Goal: Task Accomplishment & Management: Use online tool/utility

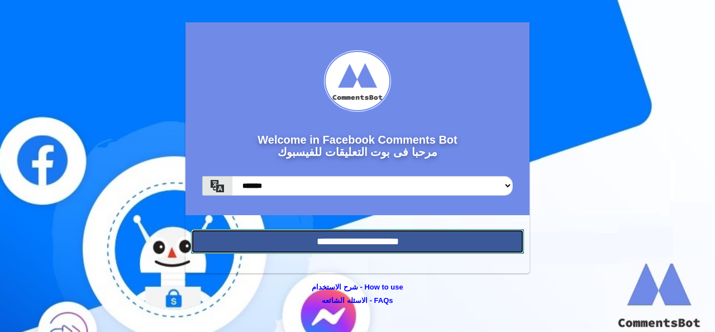
click at [323, 241] on input "**********" at bounding box center [357, 241] width 333 height 25
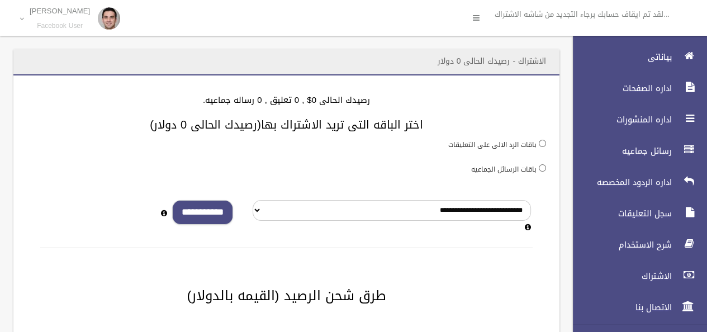
click at [203, 214] on input "**********" at bounding box center [202, 212] width 61 height 25
type input "*"
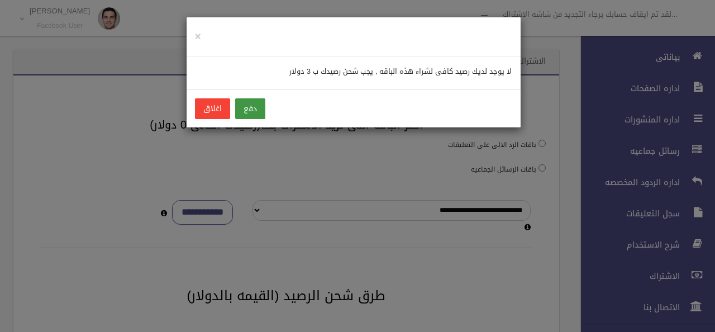
click at [249, 112] on button "دفع" at bounding box center [250, 108] width 30 height 21
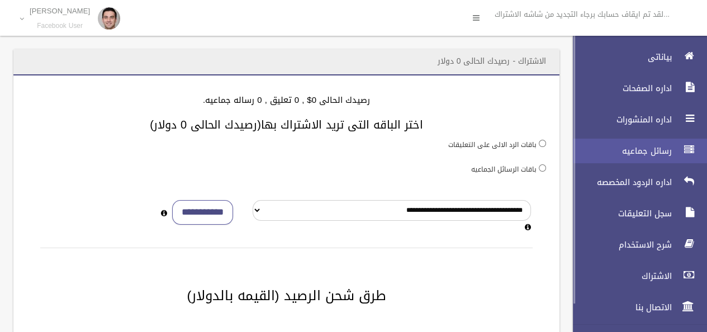
click at [624, 159] on link "رسائل جماعيه" at bounding box center [635, 151] width 144 height 25
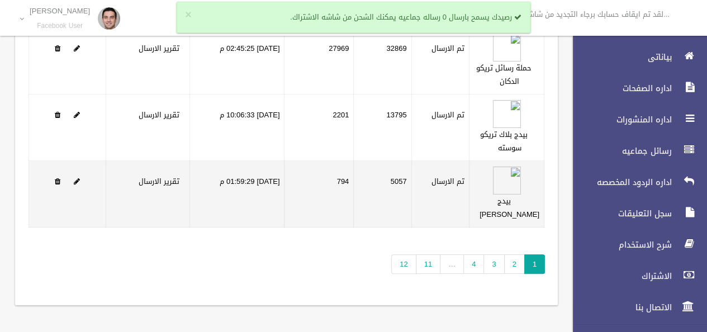
scroll to position [284, 0]
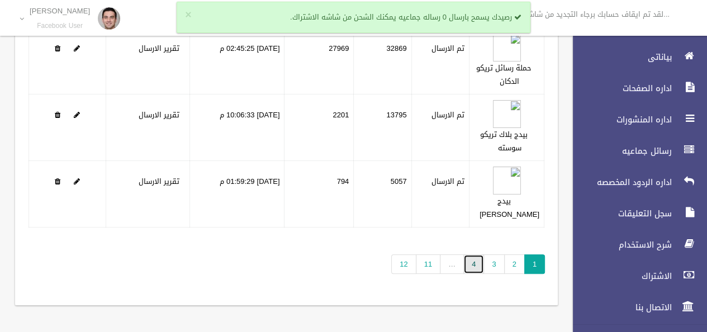
click at [470, 264] on link "4" at bounding box center [473, 264] width 21 height 20
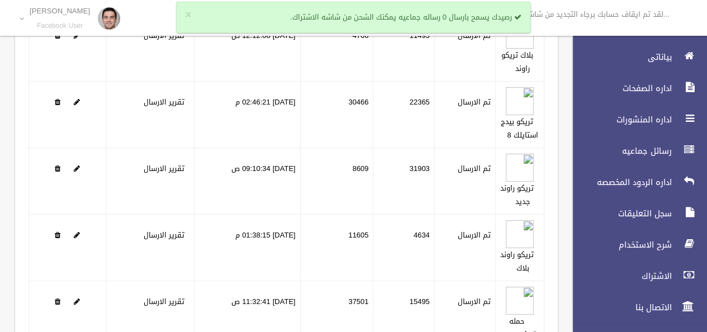
scroll to position [224, 0]
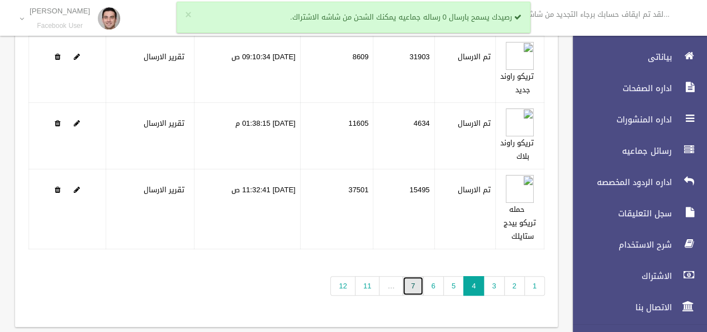
click at [423, 286] on link "7" at bounding box center [412, 286] width 21 height 20
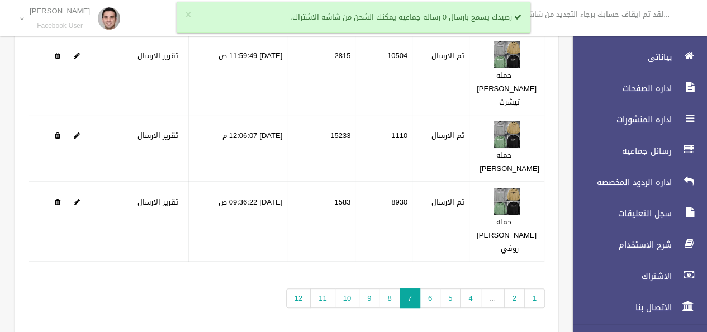
scroll to position [243, 0]
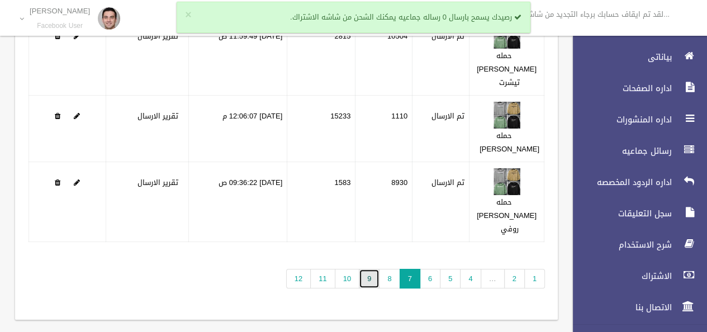
click at [374, 269] on link "9" at bounding box center [369, 279] width 21 height 20
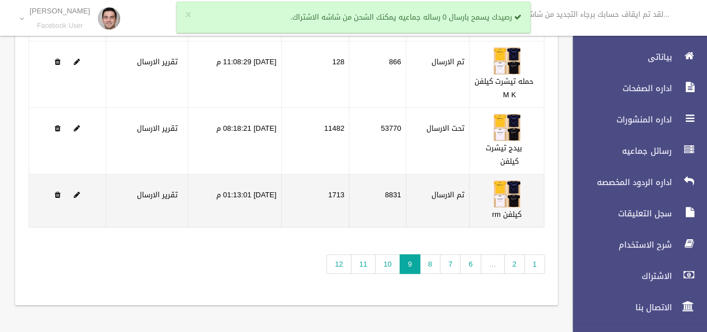
scroll to position [279, 0]
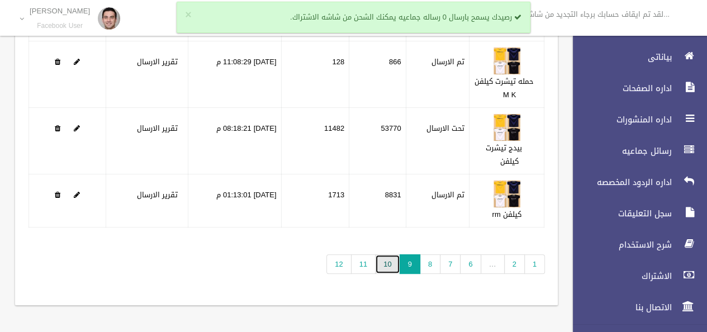
click at [383, 263] on link "10" at bounding box center [387, 264] width 25 height 20
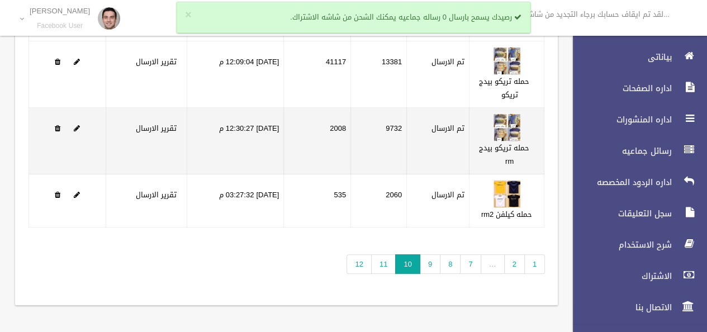
scroll to position [311, 0]
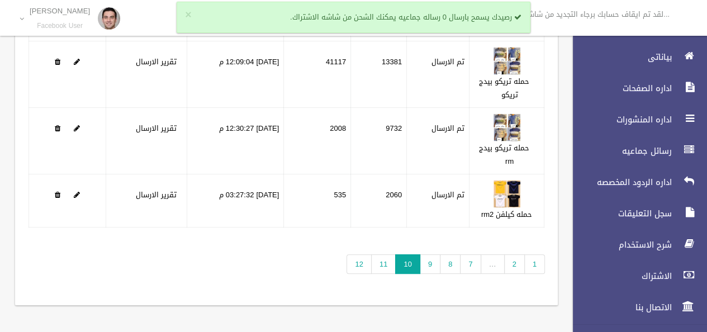
click at [388, 273] on div "تطبيق مسح البيانات الرساله الحاله تم الارسال فشل الارسال التاريخ" at bounding box center [286, 82] width 543 height 446
click at [391, 265] on link "11" at bounding box center [383, 264] width 25 height 20
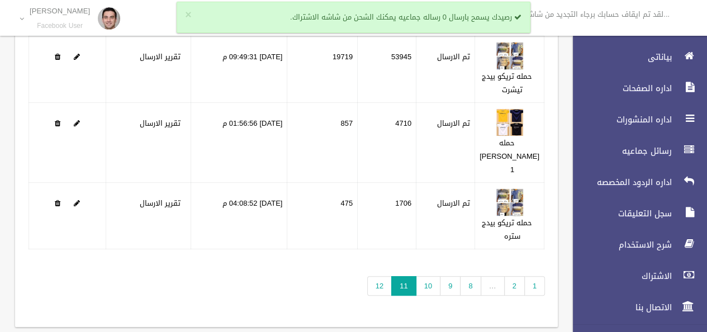
scroll to position [279, 0]
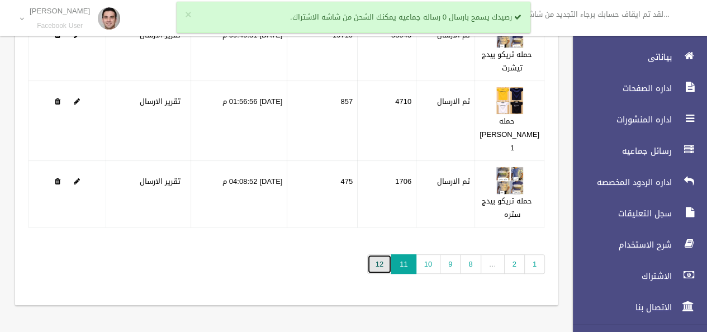
click at [380, 270] on link "12" at bounding box center [379, 264] width 25 height 20
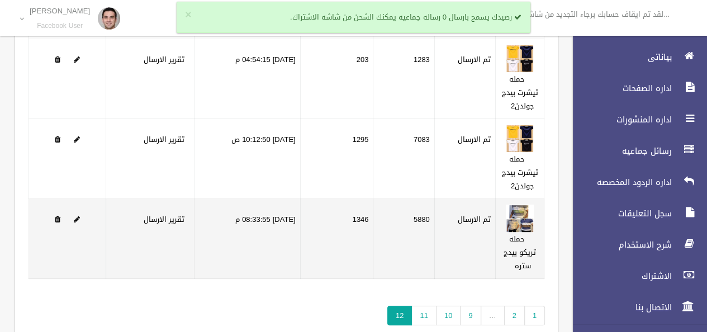
scroll to position [218, 0]
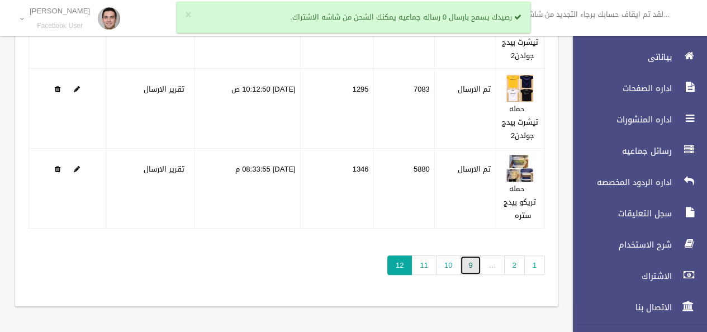
click at [469, 269] on link "9" at bounding box center [470, 265] width 21 height 20
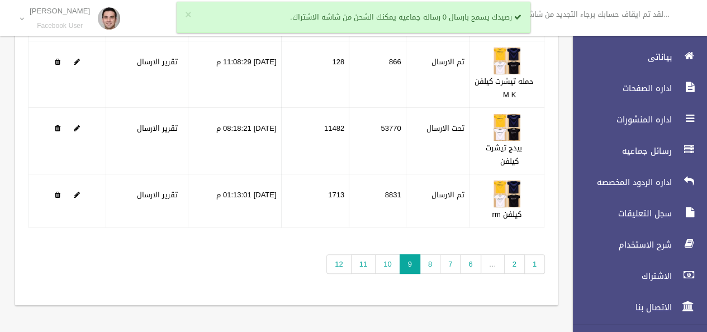
scroll to position [284, 0]
click at [448, 265] on link "7" at bounding box center [450, 264] width 21 height 20
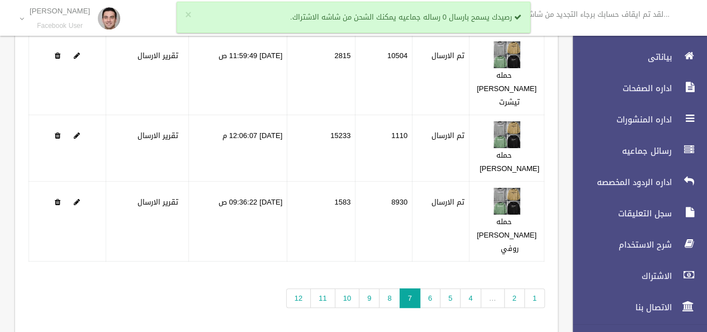
scroll to position [243, 0]
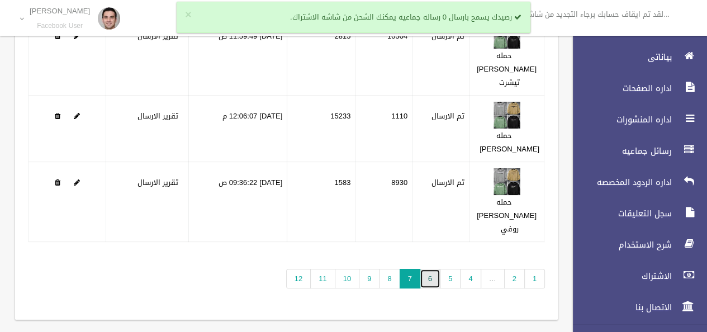
click at [435, 269] on link "6" at bounding box center [430, 279] width 21 height 20
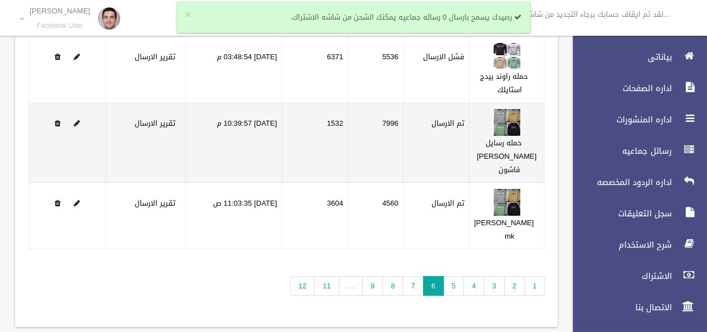
scroll to position [279, 0]
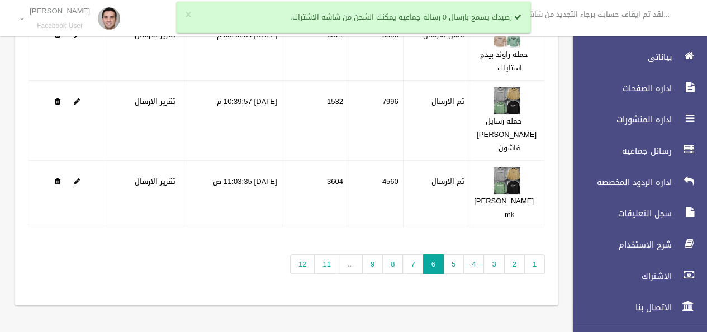
click at [448, 279] on div "تطبيق مسح البيانات الرساله الحاله تم الارسال فشل الارسال التاريخ" at bounding box center [286, 68] width 543 height 473
click at [449, 271] on link "5" at bounding box center [453, 264] width 21 height 20
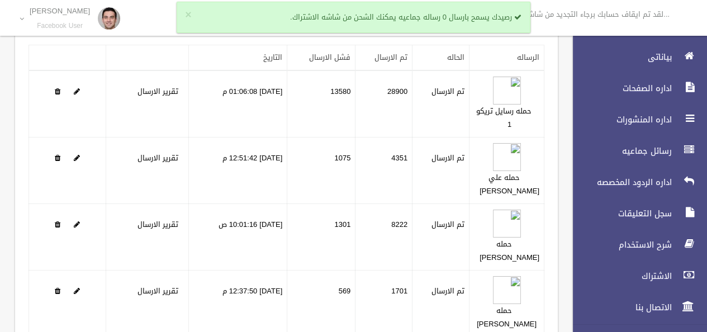
scroll to position [112, 0]
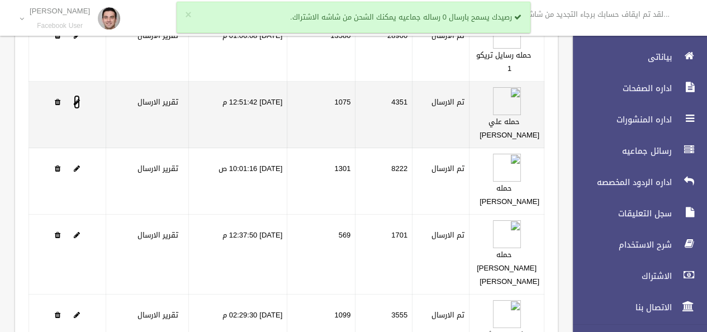
click at [76, 106] on span at bounding box center [77, 101] width 6 height 7
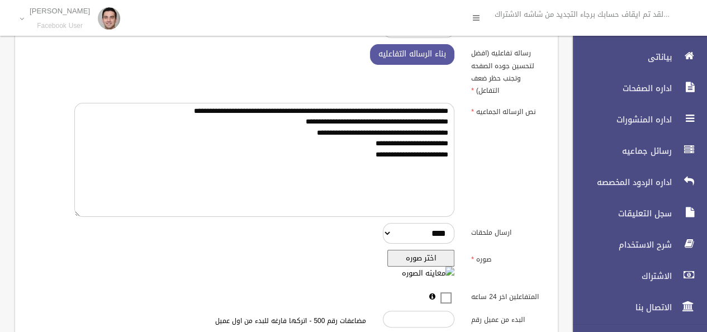
scroll to position [112, 0]
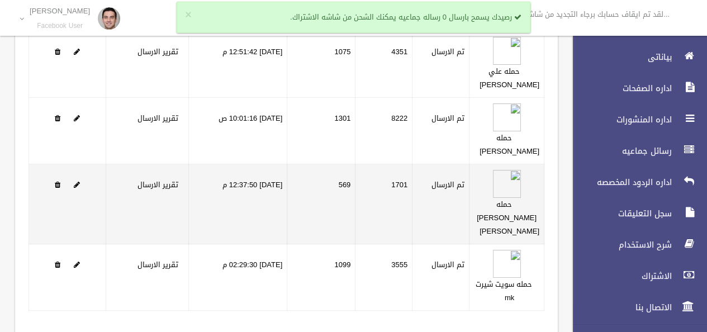
scroll to position [218, 0]
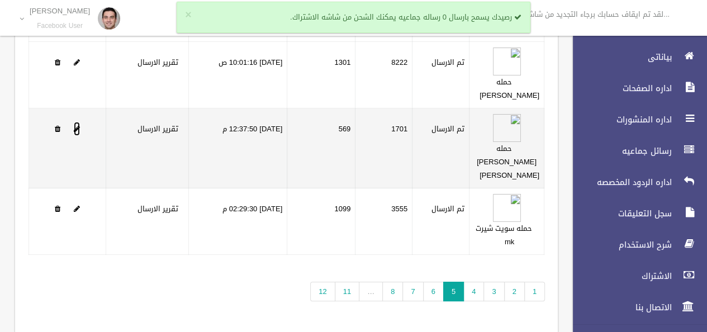
click at [77, 132] on span at bounding box center [77, 128] width 6 height 7
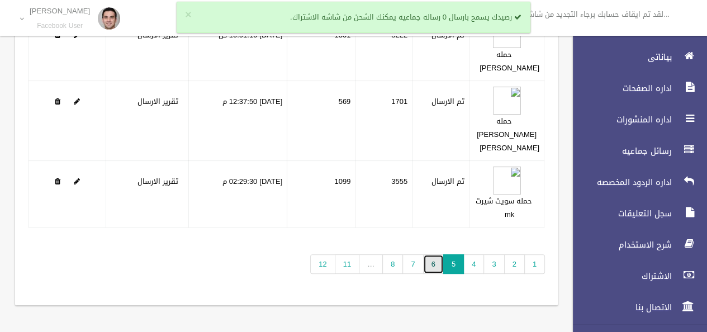
click at [435, 274] on link "6" at bounding box center [433, 264] width 21 height 20
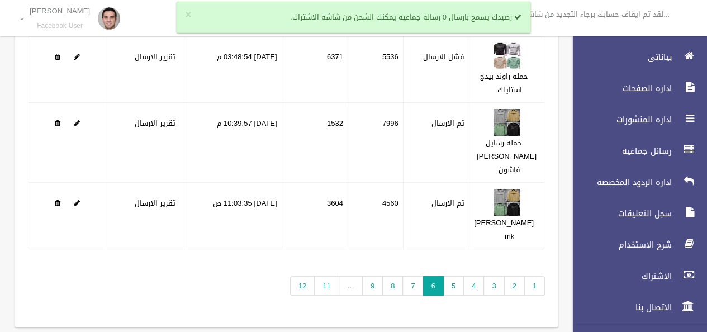
scroll to position [279, 0]
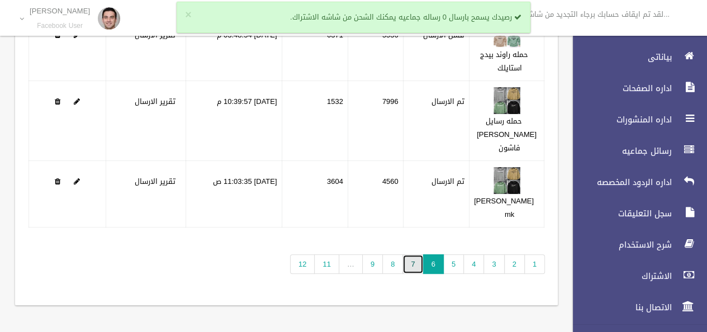
click at [414, 270] on link "7" at bounding box center [412, 264] width 21 height 20
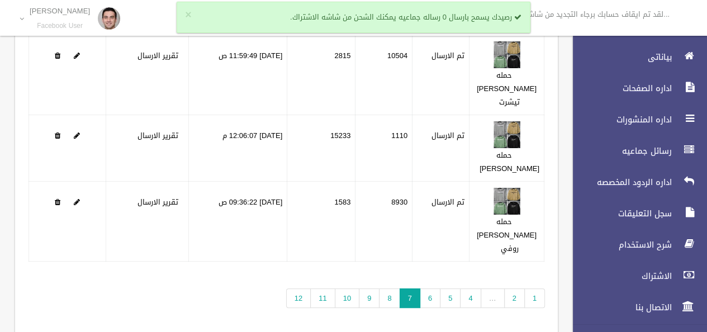
scroll to position [243, 0]
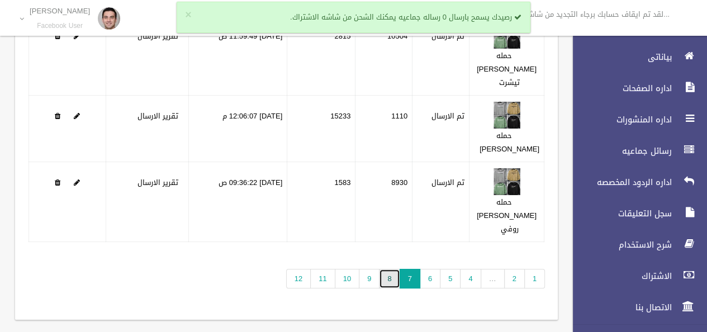
click at [393, 269] on link "8" at bounding box center [389, 279] width 21 height 20
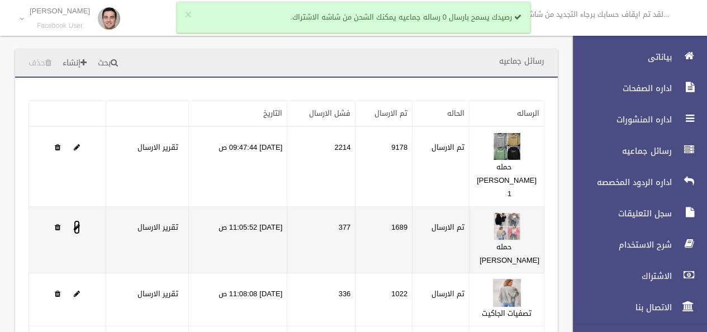
click at [75, 224] on span at bounding box center [77, 227] width 6 height 7
click at [76, 224] on span at bounding box center [77, 227] width 6 height 7
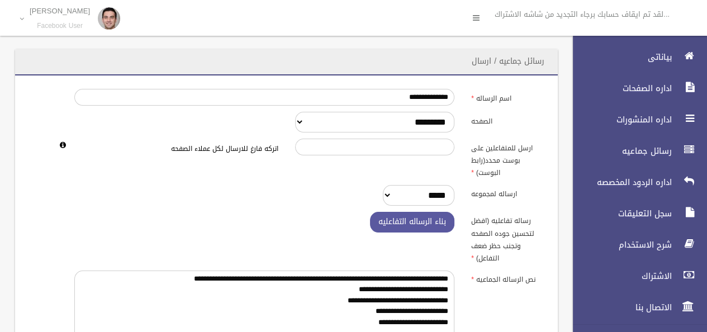
scroll to position [56, 0]
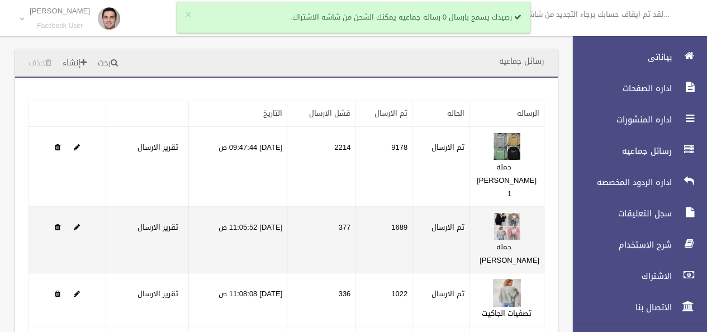
scroll to position [112, 0]
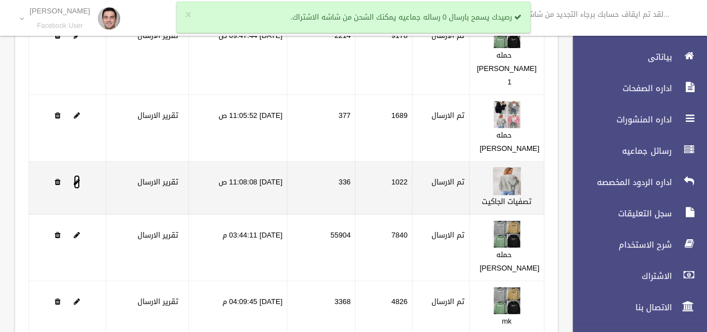
click at [76, 178] on span at bounding box center [77, 181] width 6 height 7
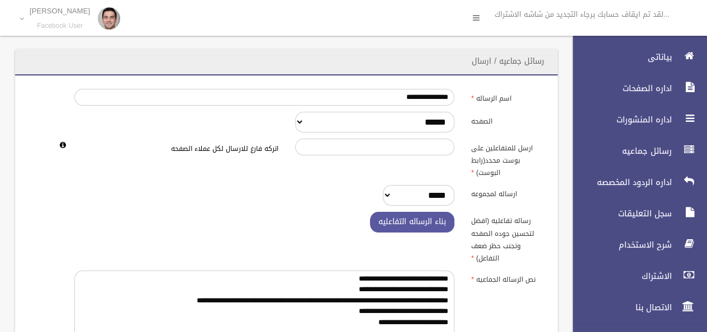
scroll to position [56, 0]
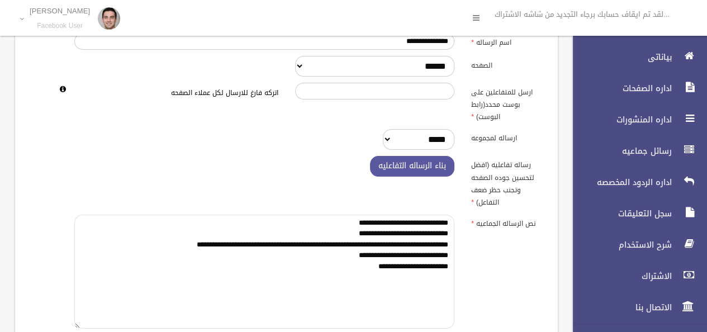
drag, startPoint x: 449, startPoint y: 265, endPoint x: 337, endPoint y: 245, distance: 113.6
click at [337, 245] on textarea "**********" at bounding box center [264, 272] width 380 height 115
drag, startPoint x: 349, startPoint y: 268, endPoint x: 450, endPoint y: 236, distance: 106.0
click at [450, 236] on textarea "**********" at bounding box center [264, 272] width 380 height 115
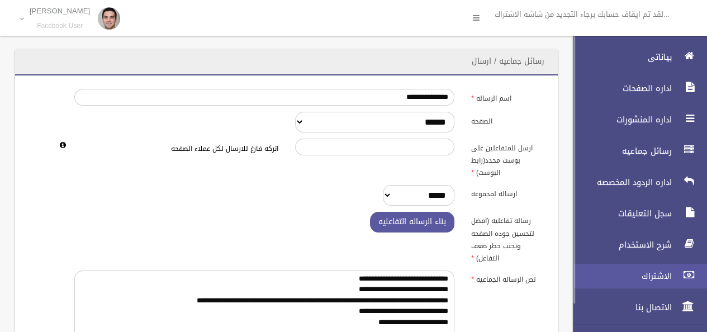
click at [657, 271] on span "الاشتراك" at bounding box center [619, 275] width 112 height 11
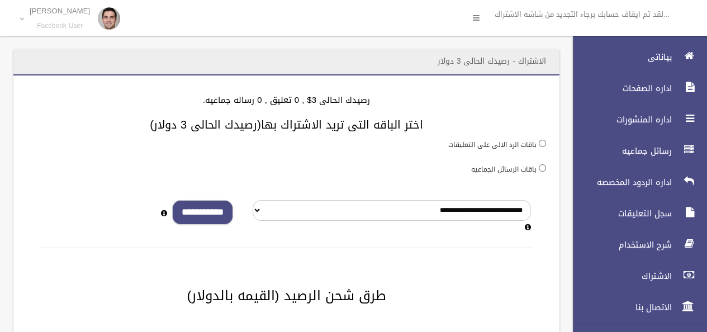
click at [210, 209] on input "**********" at bounding box center [202, 212] width 61 height 25
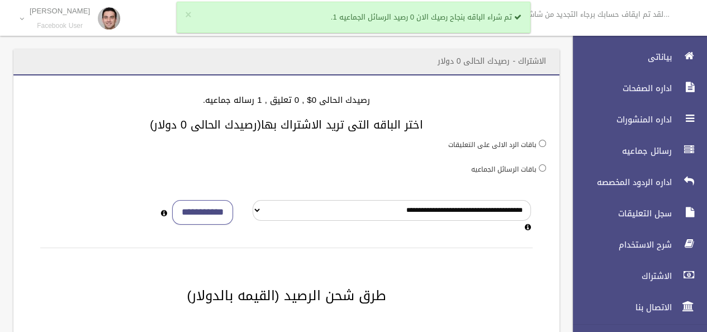
scroll to position [56, 0]
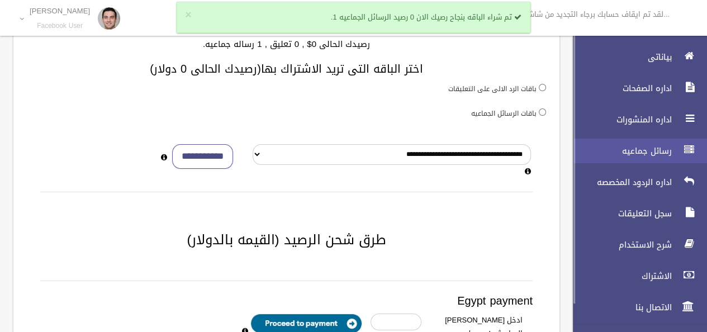
click at [636, 151] on span "رسائل جماعيه" at bounding box center [619, 150] width 112 height 11
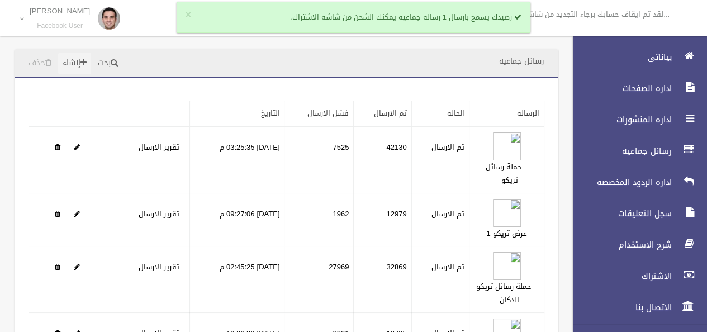
click at [83, 66] on link "إنشاء" at bounding box center [74, 63] width 33 height 21
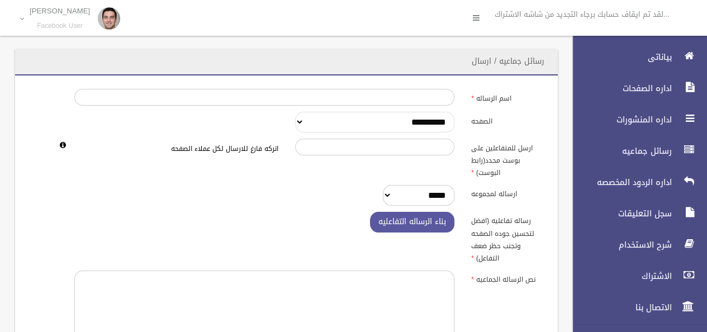
click at [398, 120] on select "**********" at bounding box center [375, 122] width 160 height 21
select select "******"
click at [295, 112] on select "**********" at bounding box center [375, 122] width 160 height 21
click at [392, 289] on textarea at bounding box center [264, 327] width 380 height 115
paste textarea "**********"
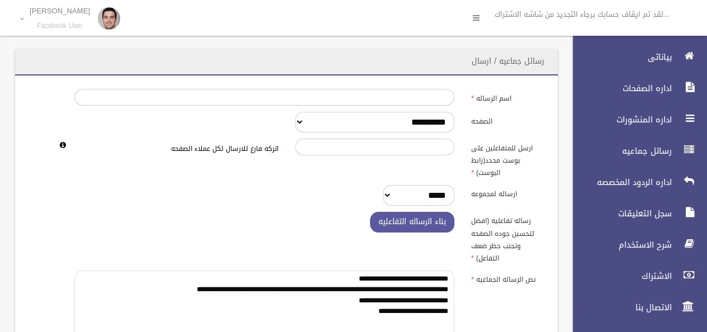
drag, startPoint x: 384, startPoint y: 303, endPoint x: 396, endPoint y: 302, distance: 11.2
click at [396, 302] on textarea "**********" at bounding box center [264, 327] width 380 height 115
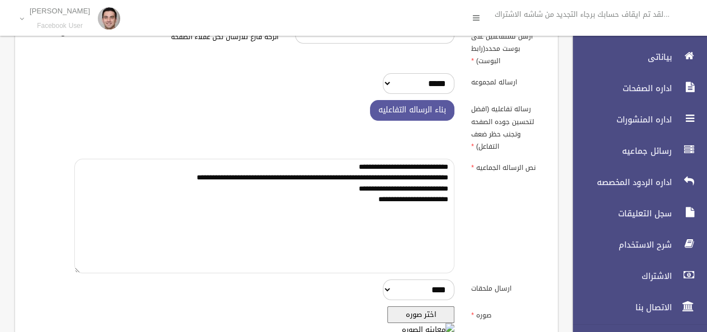
scroll to position [168, 0]
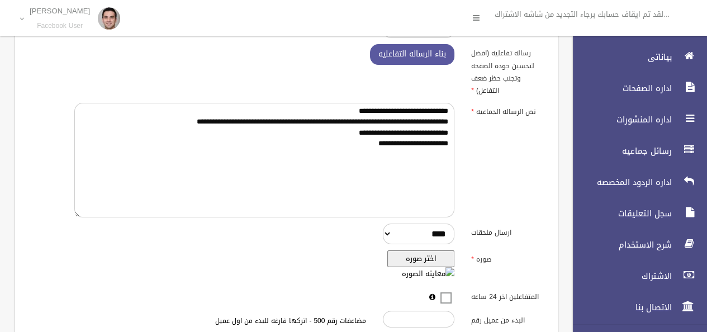
click at [425, 255] on button "اختر صوره" at bounding box center [420, 258] width 67 height 17
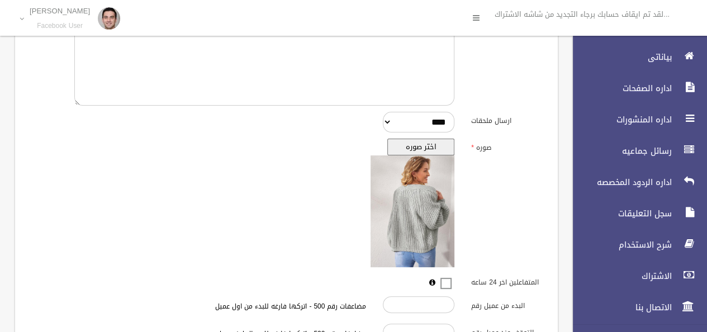
scroll to position [112, 0]
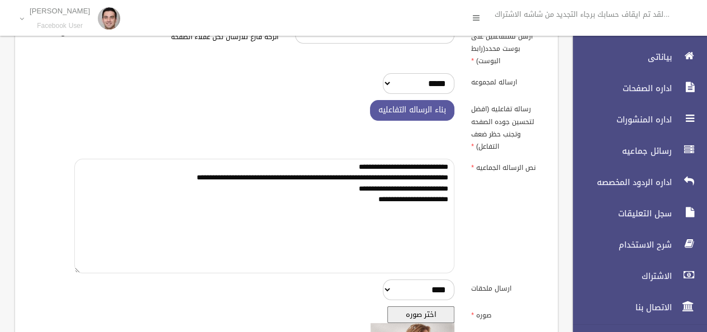
click at [246, 179] on textarea "**********" at bounding box center [264, 216] width 380 height 115
drag, startPoint x: 249, startPoint y: 178, endPoint x: 258, endPoint y: 178, distance: 9.0
click at [258, 178] on textarea "**********" at bounding box center [264, 216] width 380 height 115
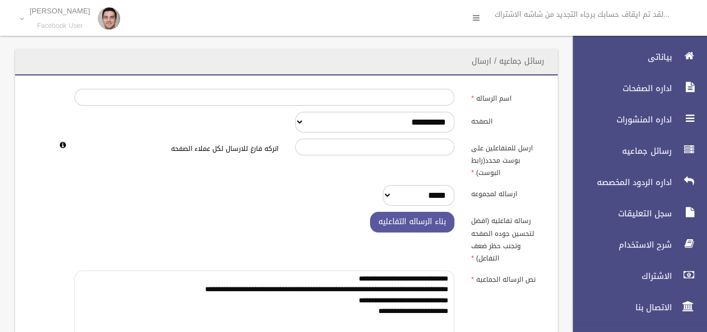
type textarea "**********"
click at [386, 101] on input "اسم الرساله" at bounding box center [264, 97] width 380 height 17
click at [414, 93] on input "اسم الرساله" at bounding box center [264, 97] width 380 height 17
click at [418, 98] on input "اسم الرساله" at bounding box center [264, 97] width 380 height 17
click at [230, 118] on div "**********" at bounding box center [286, 122] width 529 height 21
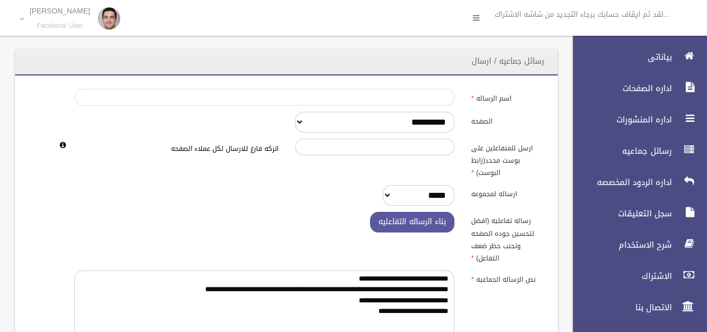
click at [422, 99] on input "اسم الرساله" at bounding box center [264, 97] width 380 height 17
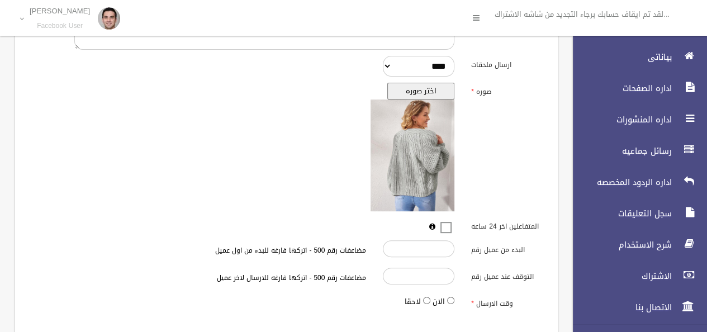
scroll to position [401, 0]
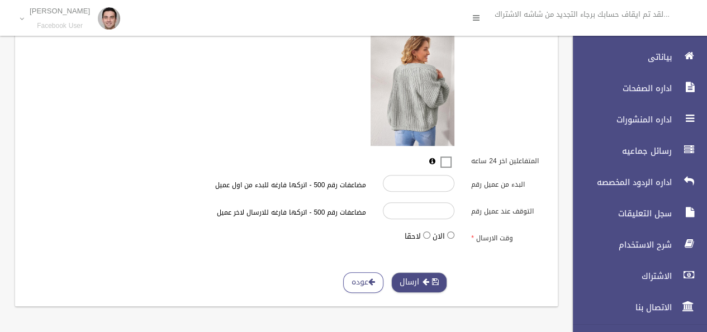
type input "**********"
click at [421, 284] on button "ارسال" at bounding box center [419, 282] width 56 height 21
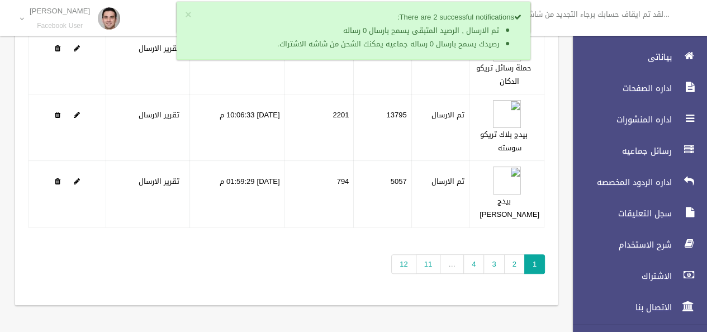
scroll to position [284, 0]
click at [405, 269] on link "12" at bounding box center [403, 264] width 25 height 20
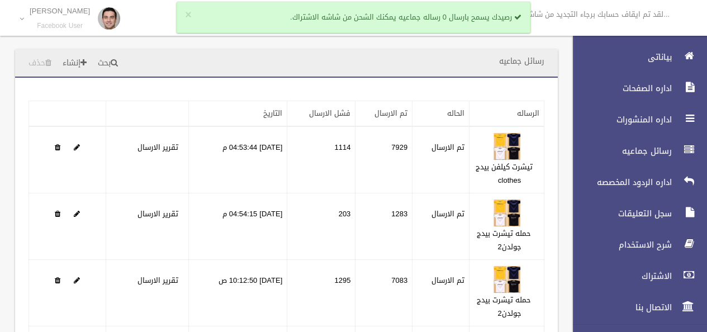
scroll to position [311, 0]
